Goal: Task Accomplishment & Management: Manage account settings

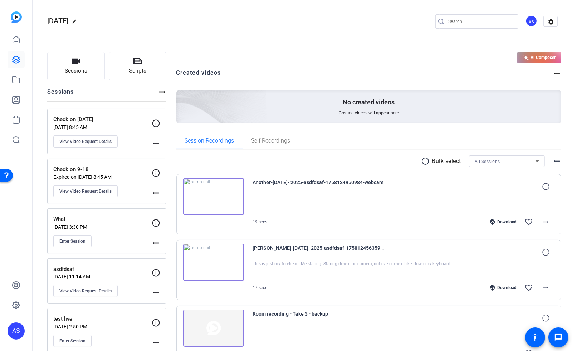
scroll to position [143, 0]
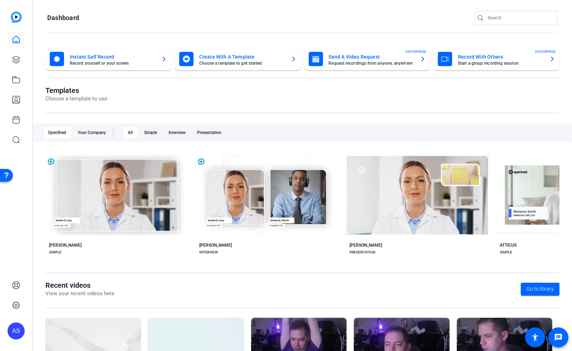
click at [13, 333] on div "AS" at bounding box center [16, 331] width 17 height 17
click at [96, 322] on mat-icon "logout" at bounding box center [95, 321] width 9 height 9
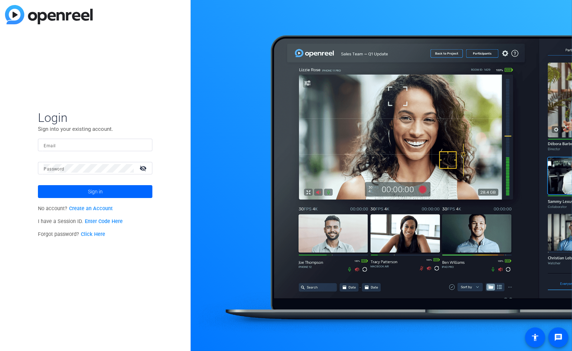
click at [86, 148] on input "Email" at bounding box center [95, 145] width 103 height 9
type input "ascott@openreel.com"
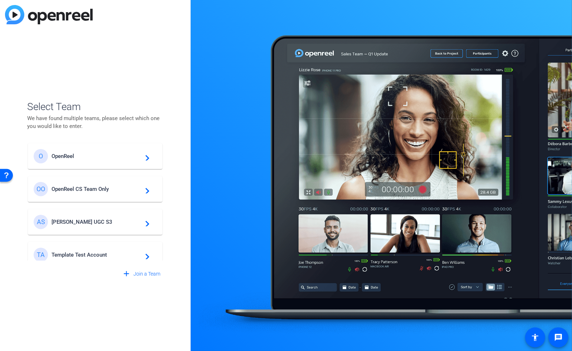
click at [89, 190] on span "OpenReel CS Team Only" at bounding box center [96, 189] width 89 height 6
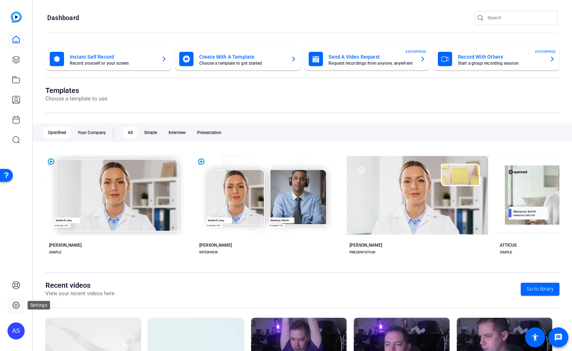
click at [18, 307] on icon at bounding box center [16, 305] width 9 height 9
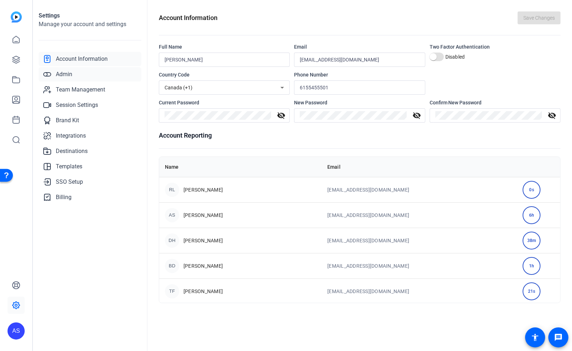
click at [72, 76] on link "Admin" at bounding box center [90, 74] width 103 height 14
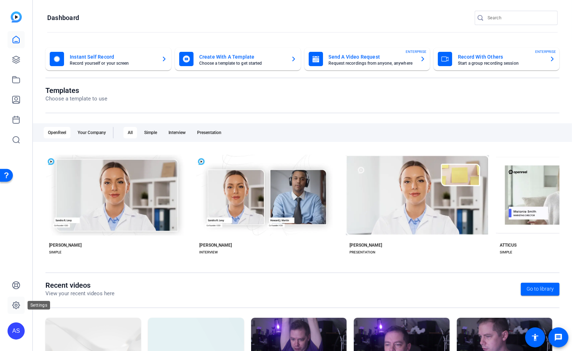
click at [18, 308] on icon at bounding box center [16, 305] width 7 height 7
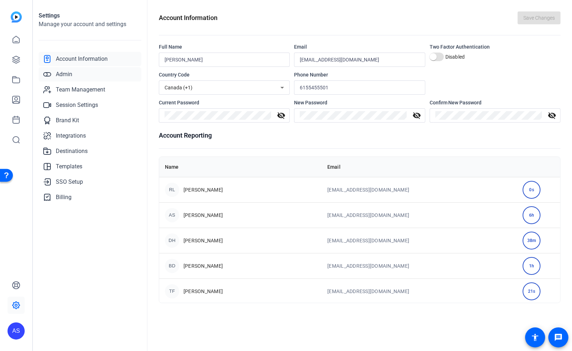
click at [63, 71] on span "Admin" at bounding box center [64, 74] width 16 height 9
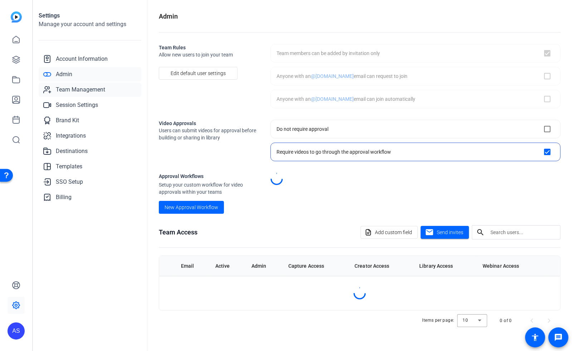
checkbox input "true"
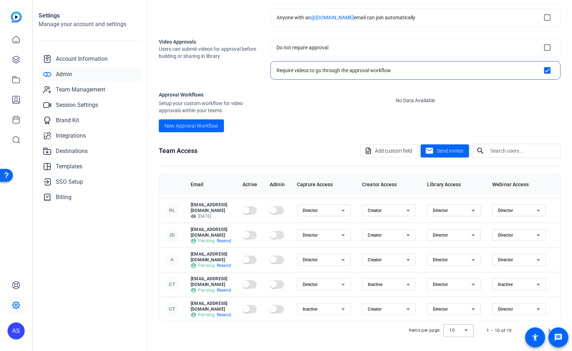
scroll to position [48, 0]
click at [69, 91] on span "Team Management" at bounding box center [80, 90] width 49 height 9
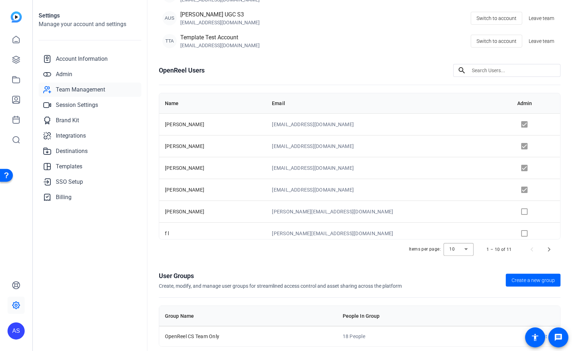
scroll to position [129, 0]
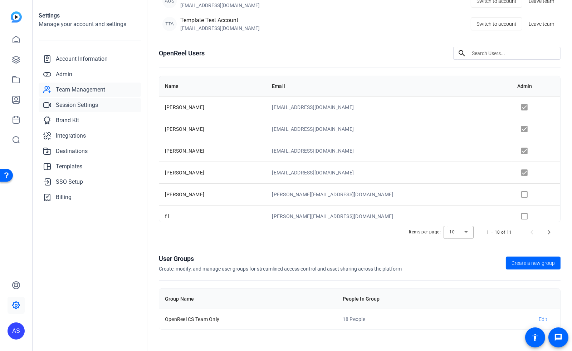
click at [68, 103] on span "Session Settings" at bounding box center [77, 105] width 42 height 9
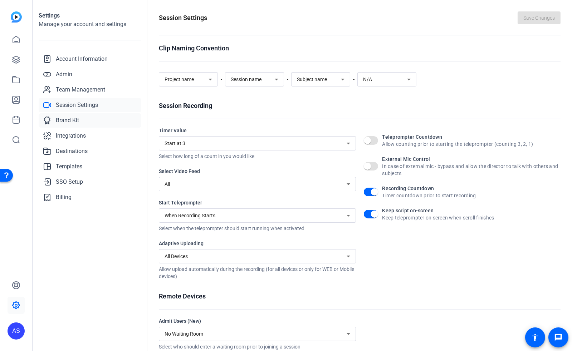
click at [75, 117] on span "Brand Kit" at bounding box center [67, 120] width 23 height 9
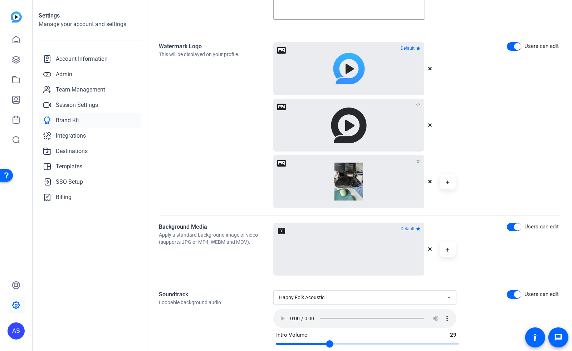
scroll to position [552, 0]
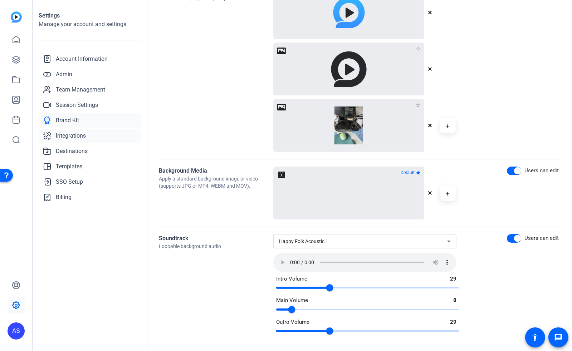
click at [72, 137] on span "Integrations" at bounding box center [71, 136] width 30 height 9
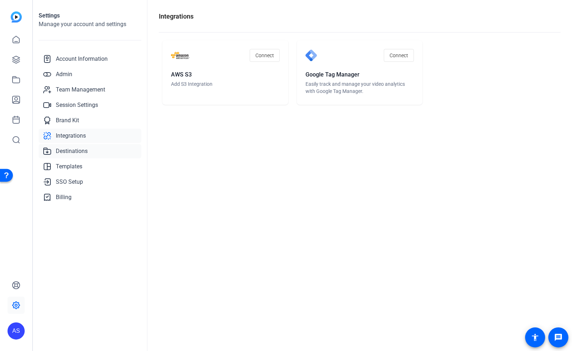
click at [70, 151] on span "Destinations" at bounding box center [72, 151] width 32 height 9
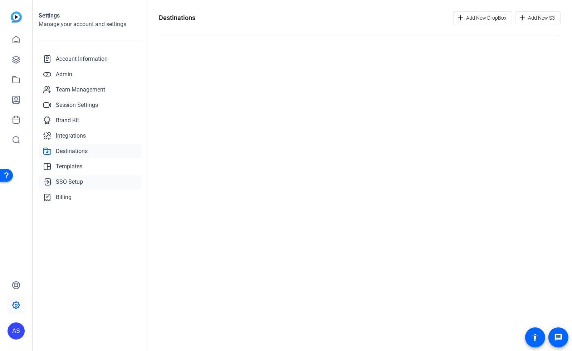
click at [68, 184] on span "SSO Setup" at bounding box center [69, 182] width 27 height 9
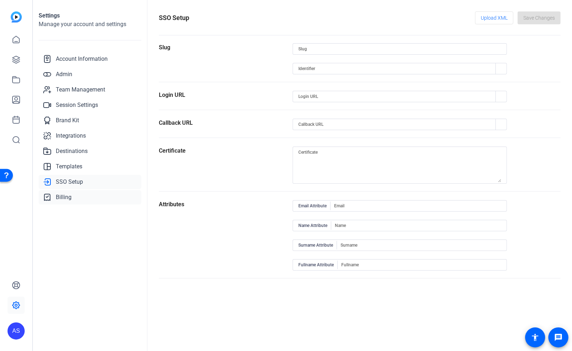
type input "openreel-cs-team-only"
type input "https://capture.openreel.com/api/sso/return/openreel-cs-team-only"
click at [61, 200] on span "Billing" at bounding box center [64, 197] width 16 height 9
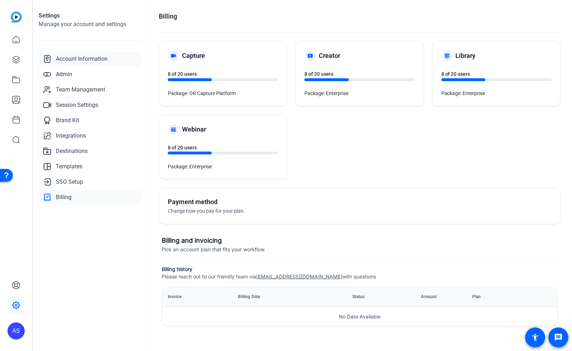
click at [79, 55] on span "Account Information" at bounding box center [82, 59] width 52 height 9
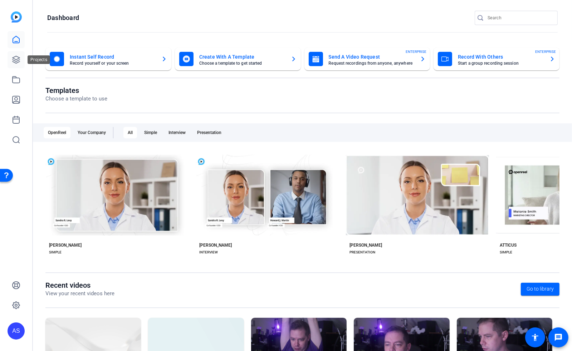
click at [20, 63] on icon at bounding box center [16, 59] width 9 height 9
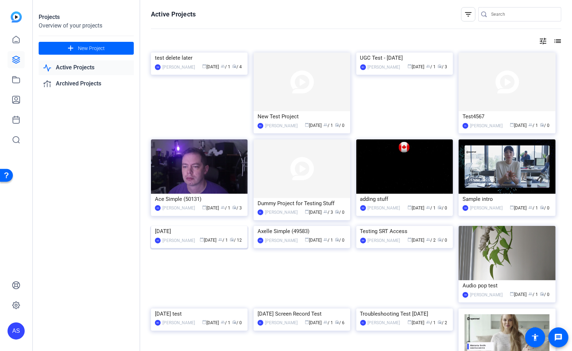
click at [202, 226] on img at bounding box center [199, 226] width 97 height 0
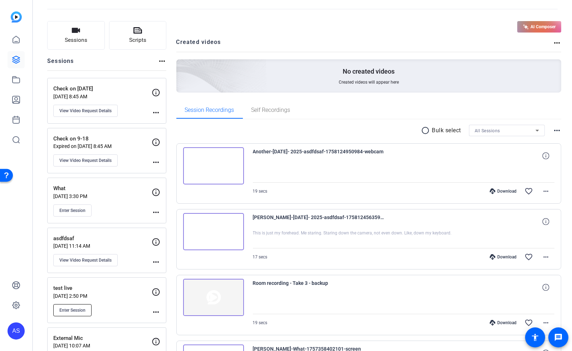
scroll to position [95, 0]
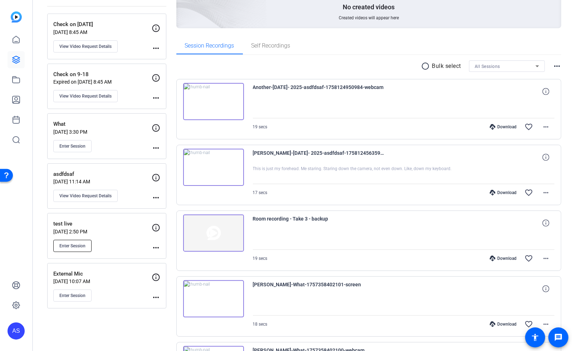
click at [70, 246] on span "Enter Session" at bounding box center [72, 246] width 26 height 6
